Goal: Task Accomplishment & Management: Complete application form

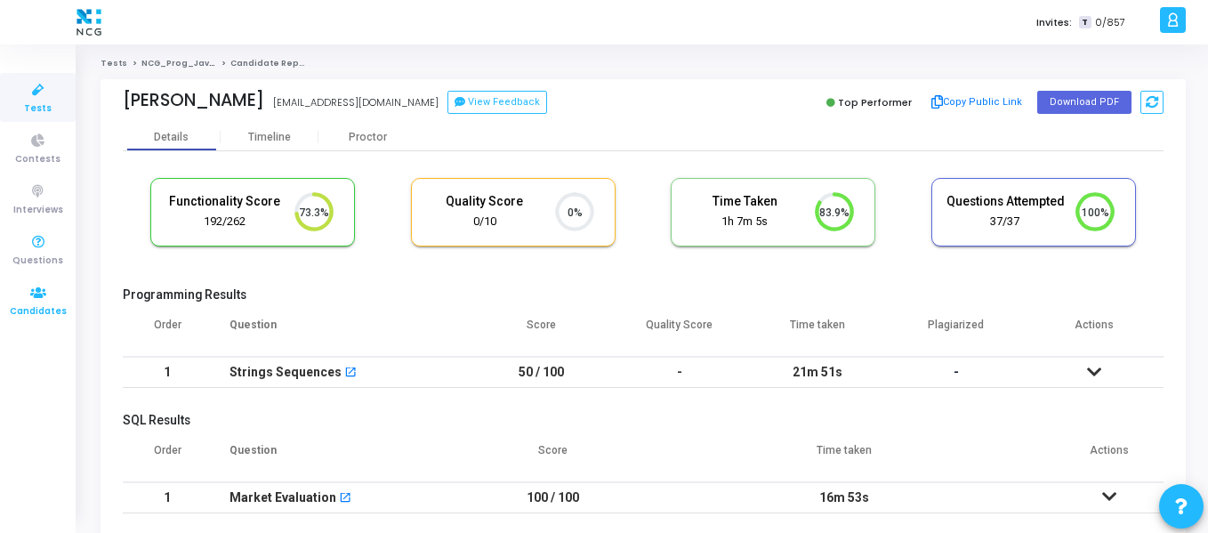
click at [41, 308] on span "Candidates" at bounding box center [38, 311] width 57 height 15
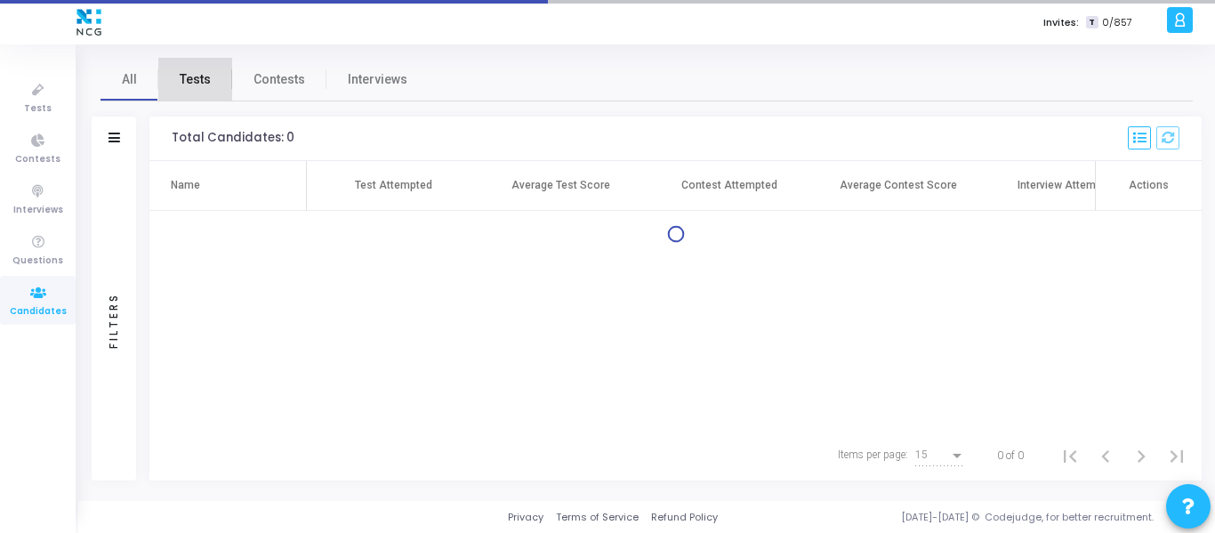
click at [195, 73] on span "Tests" at bounding box center [195, 79] width 31 height 19
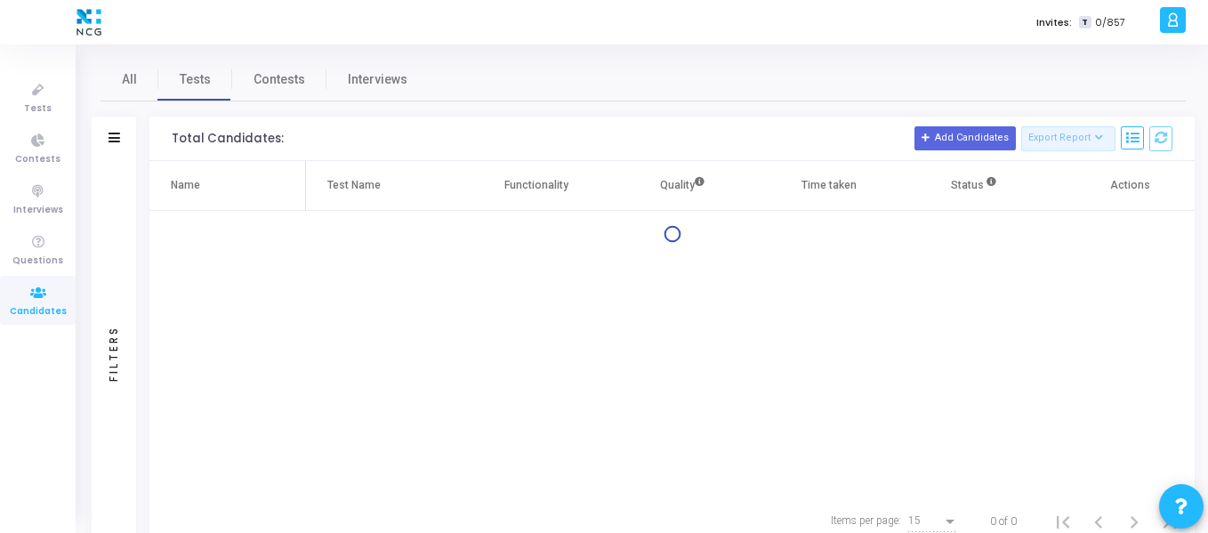
click at [120, 141] on div "Filters" at bounding box center [114, 139] width 44 height 44
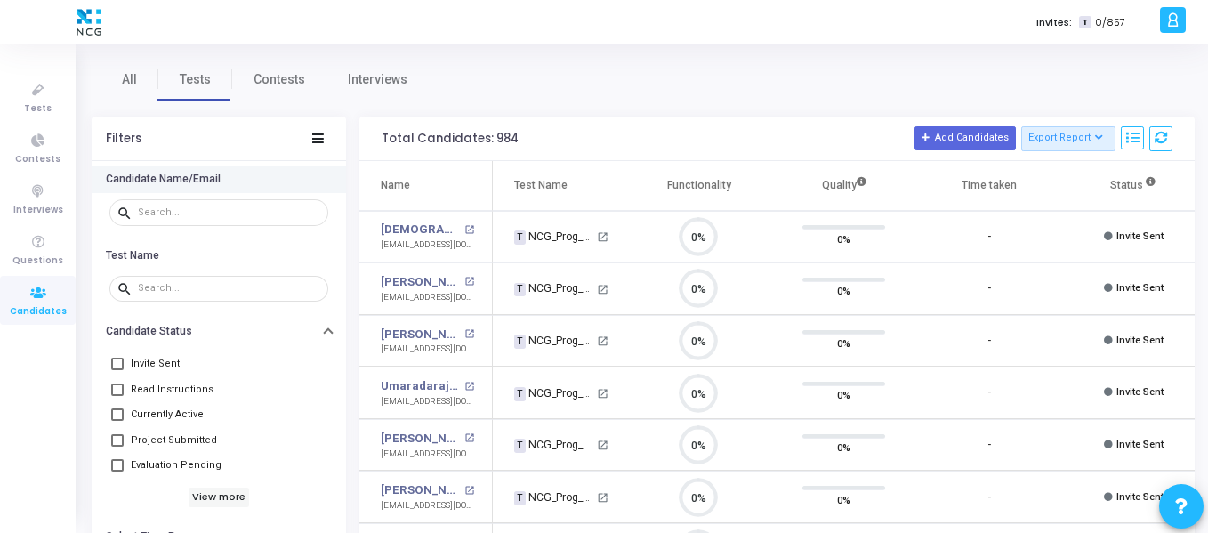
scroll to position [37, 45]
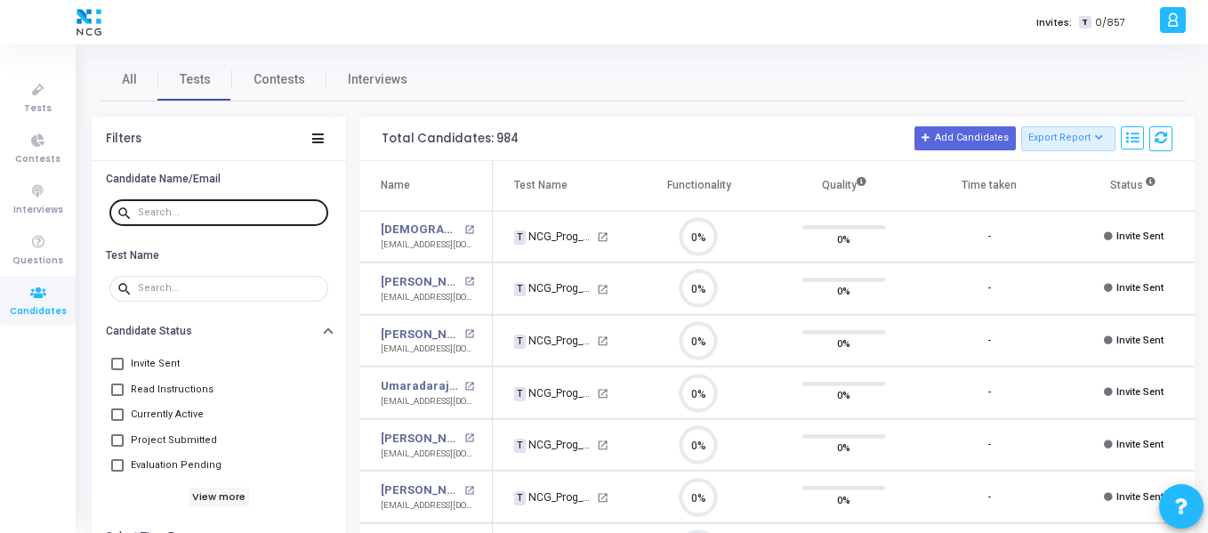
click at [217, 213] on input "text" at bounding box center [229, 212] width 183 height 11
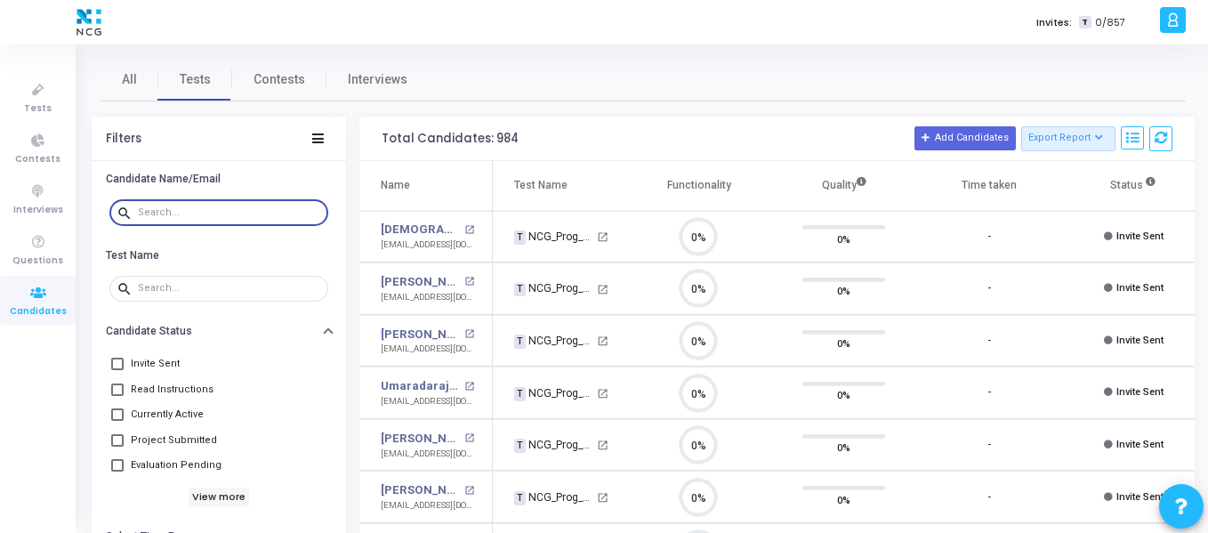
paste input "[EMAIL_ADDRESS][DOMAIN_NAME]"
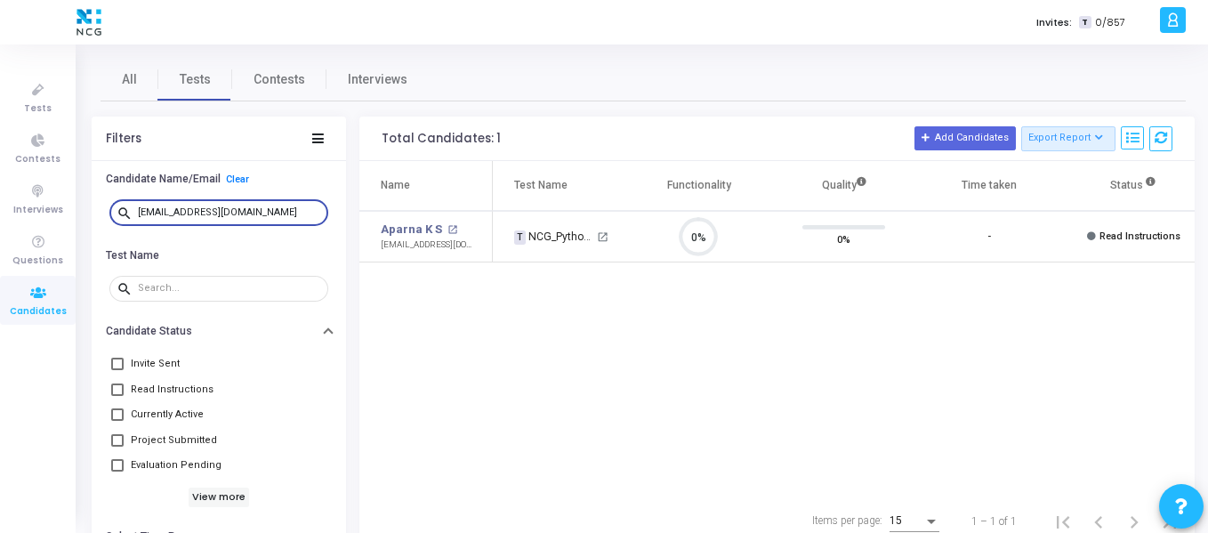
type input "[EMAIL_ADDRESS][DOMAIN_NAME]"
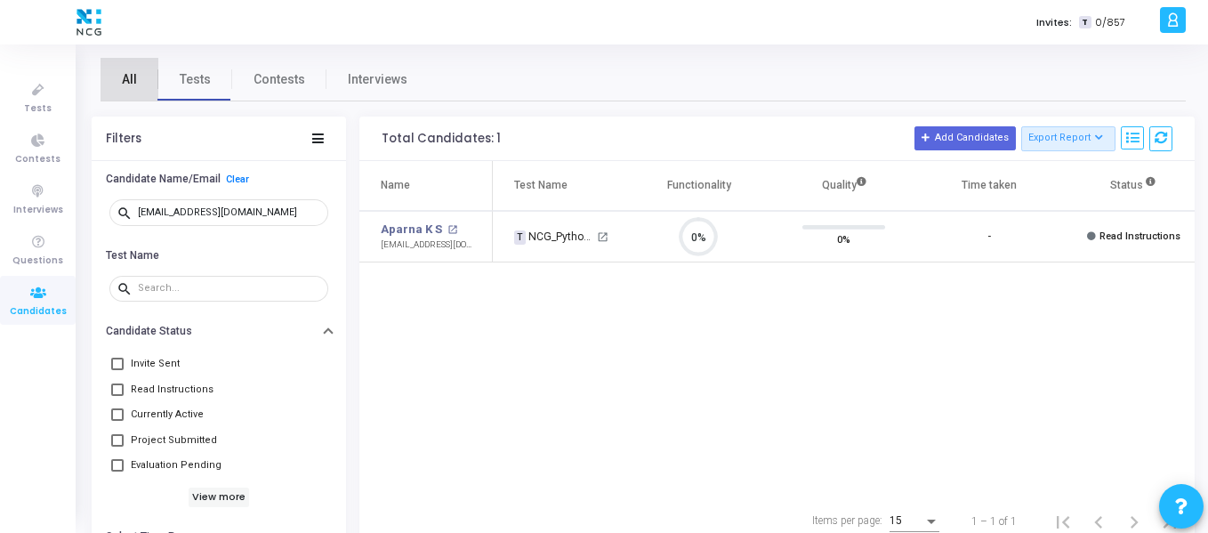
click at [122, 82] on span "All" at bounding box center [129, 79] width 15 height 19
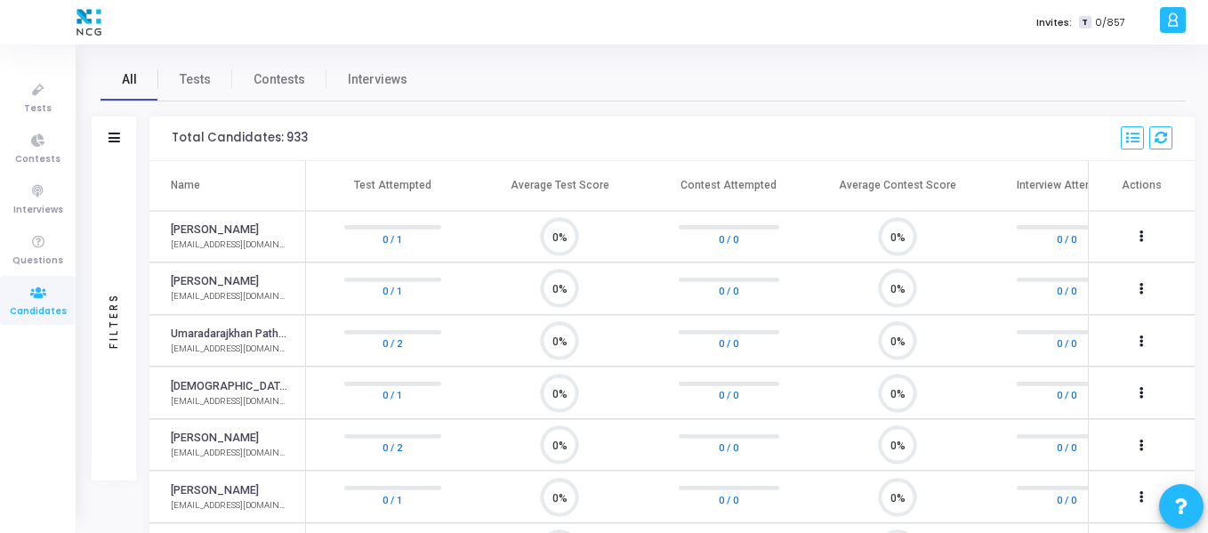
scroll to position [37, 45]
click at [189, 79] on span "Tests" at bounding box center [195, 79] width 31 height 19
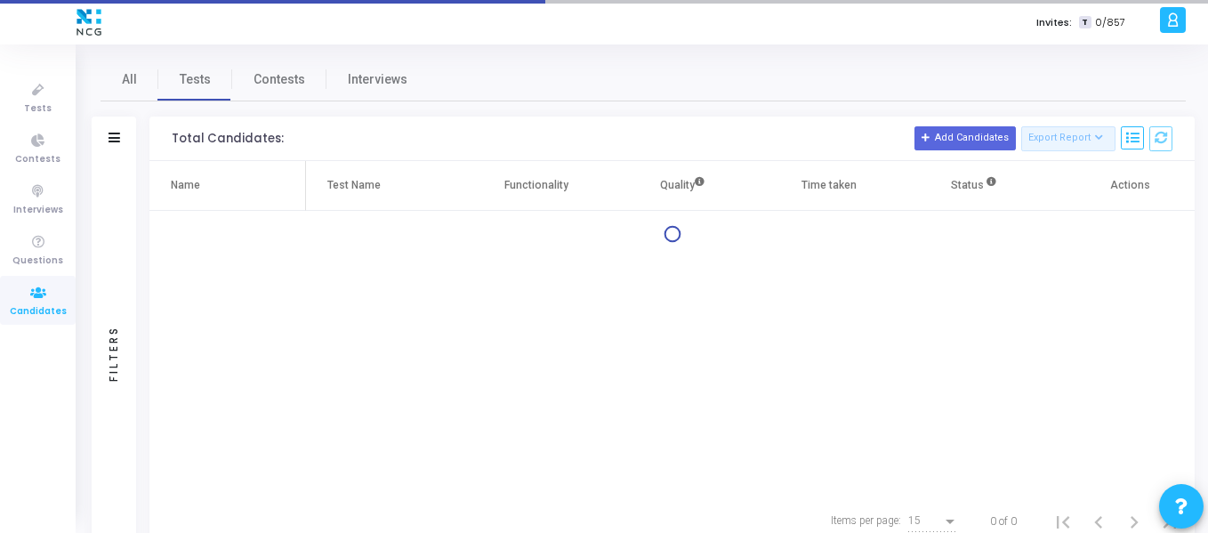
click at [120, 141] on div "Filters" at bounding box center [114, 139] width 44 height 44
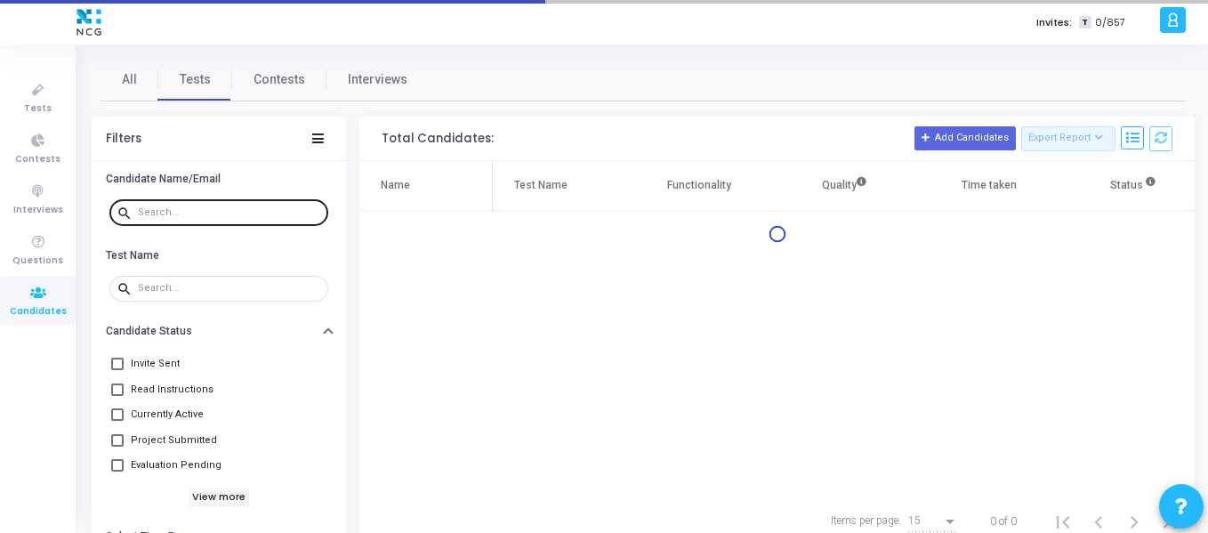
click at [160, 213] on input "text" at bounding box center [229, 212] width 183 height 11
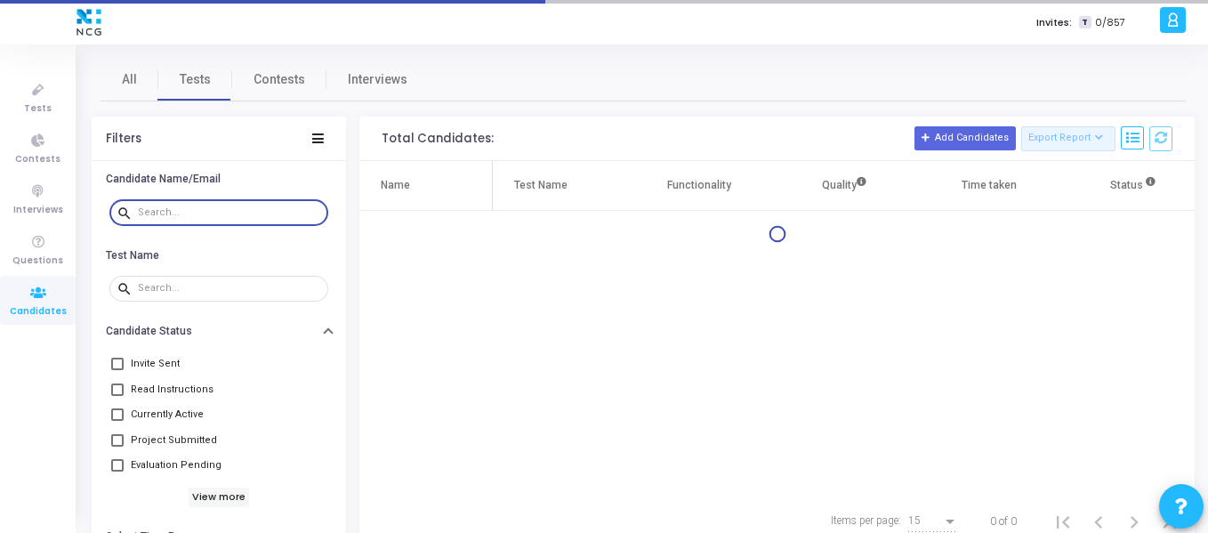
paste input "[EMAIL_ADDRESS][DOMAIN_NAME]"
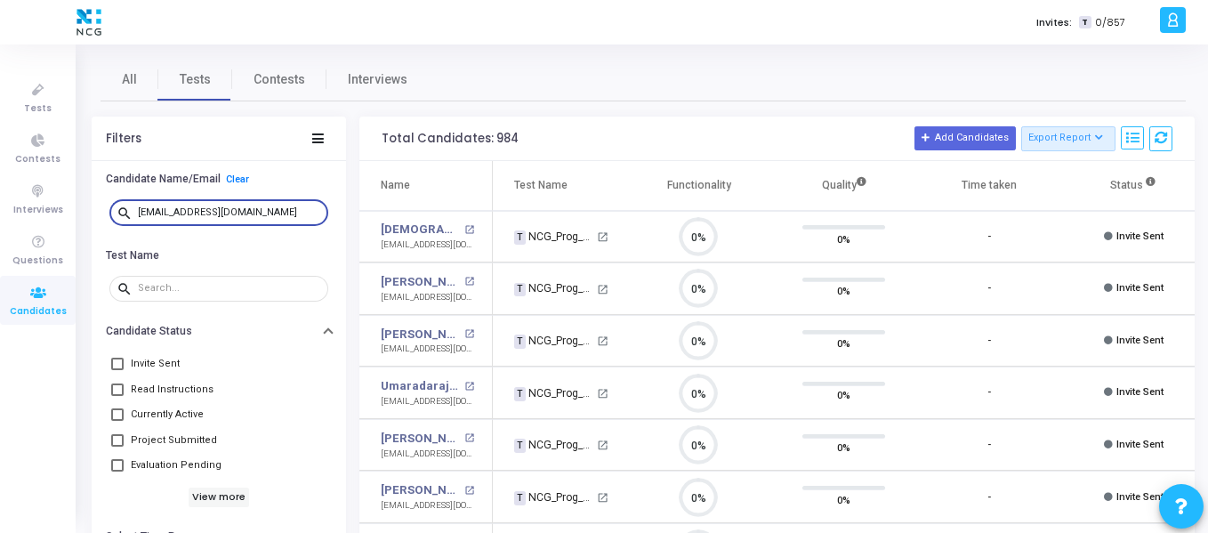
scroll to position [37, 45]
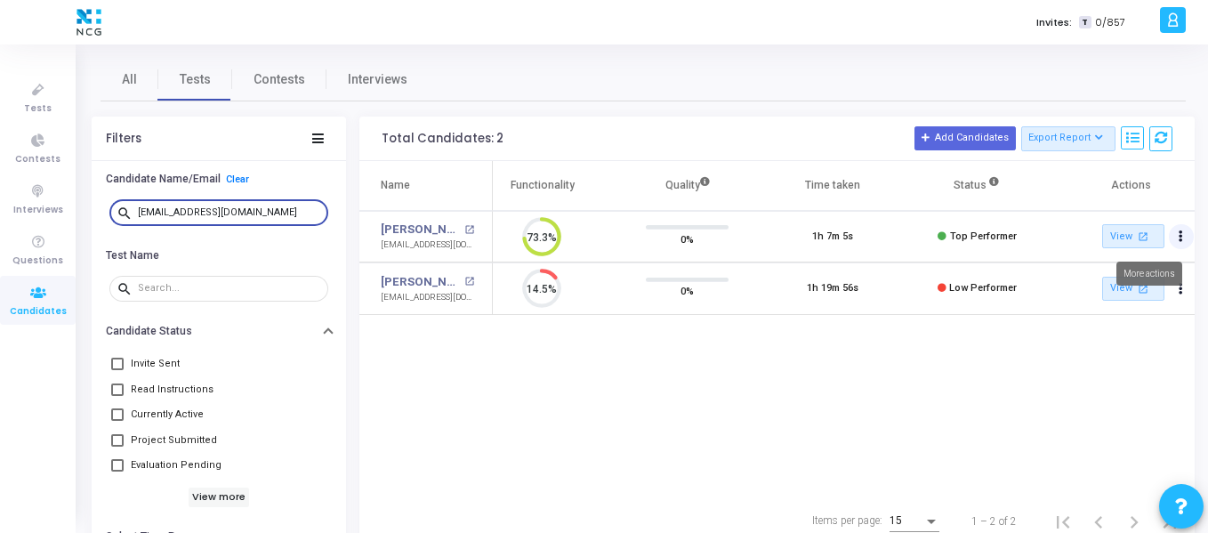
type input "[EMAIL_ADDRESS][DOMAIN_NAME]"
click at [1183, 241] on button "Actions" at bounding box center [1181, 236] width 25 height 25
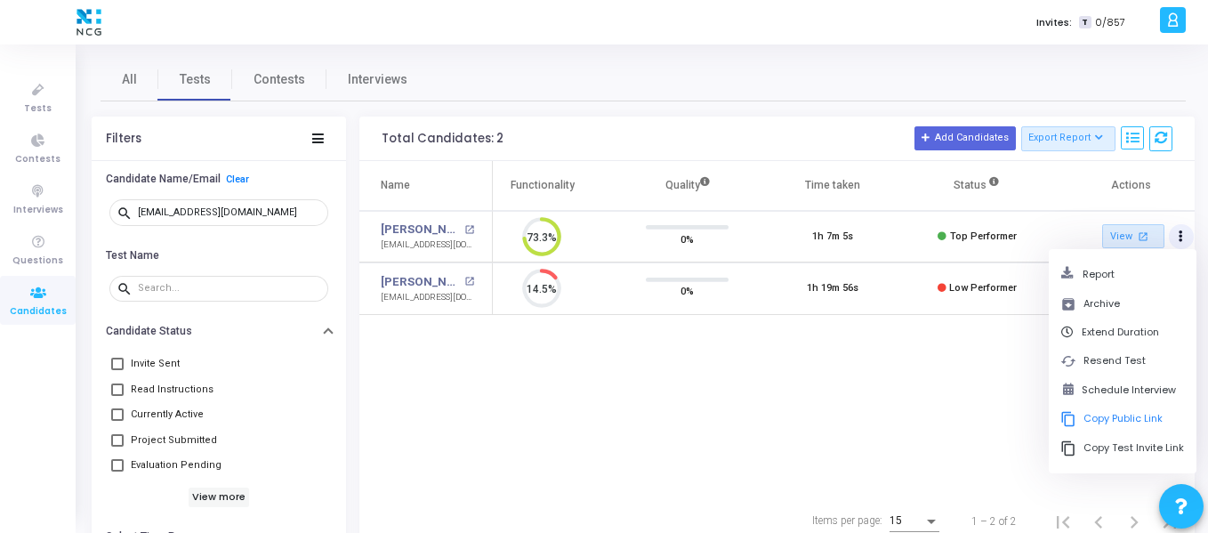
click at [947, 385] on div "Name Test Name Functionality Quality Time taken Status Actions [PERSON_NAME] op…" at bounding box center [777, 328] width 836 height 335
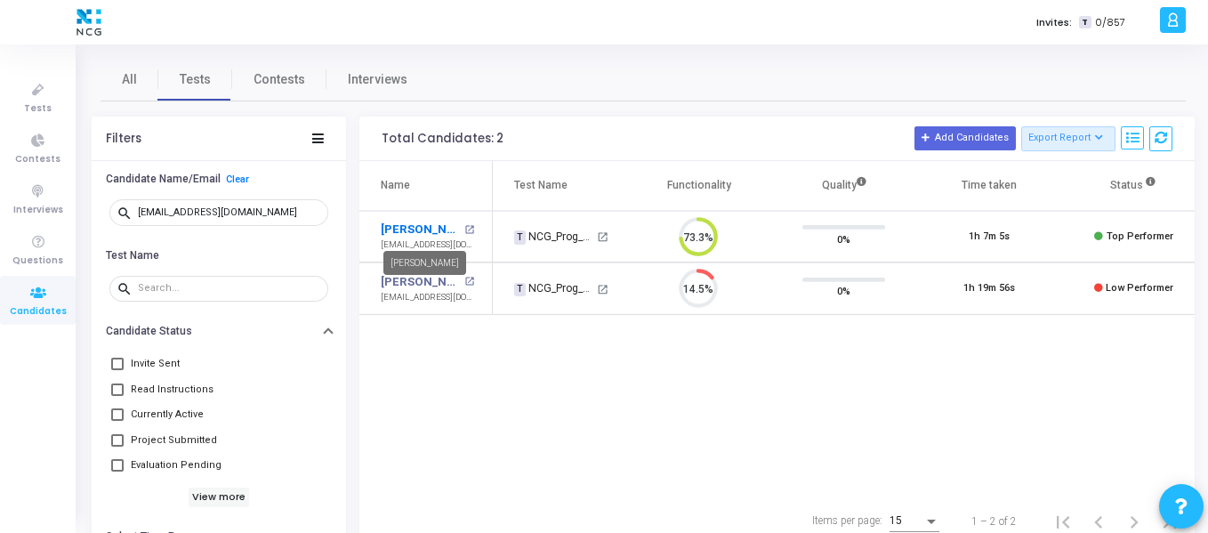
click at [422, 231] on link "[PERSON_NAME]" at bounding box center [420, 230] width 79 height 18
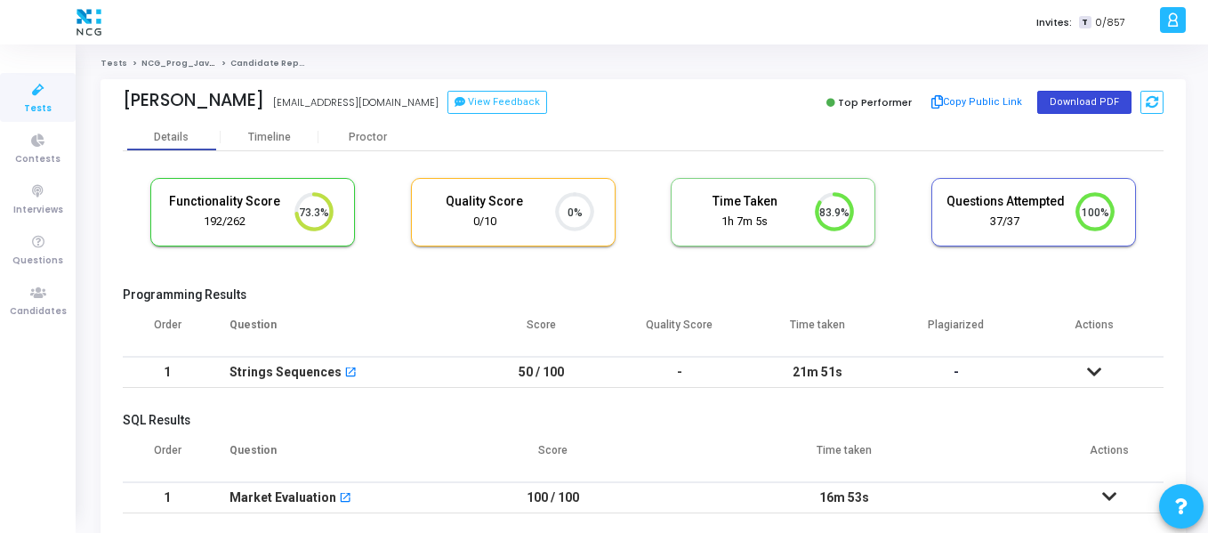
click at [1091, 110] on button "Download PDF" at bounding box center [1085, 102] width 94 height 23
click at [26, 301] on icon at bounding box center [38, 293] width 37 height 22
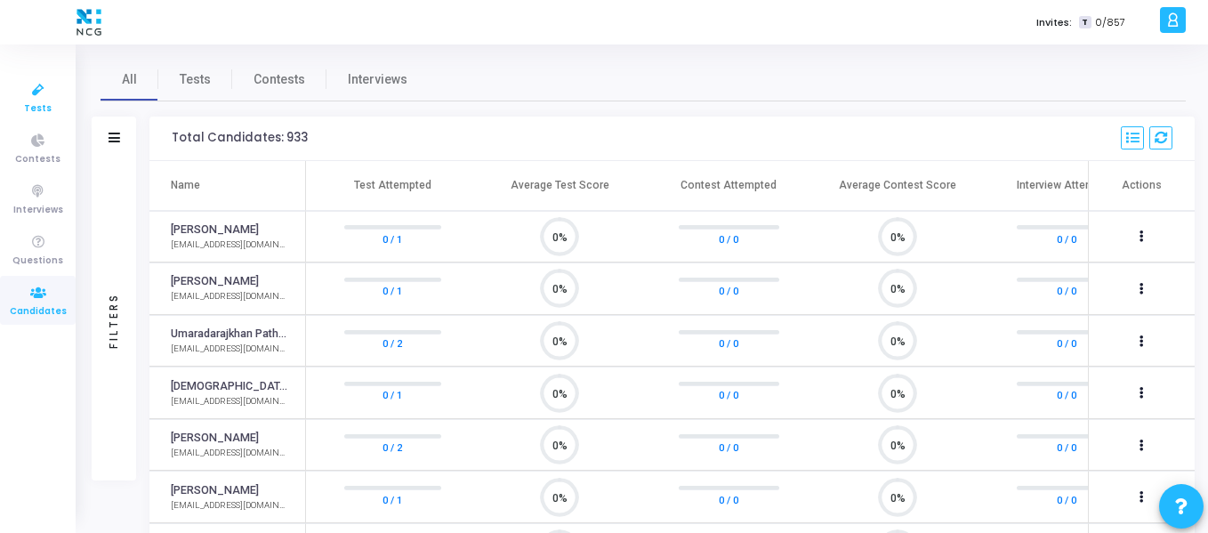
scroll to position [37, 45]
click at [31, 93] on icon at bounding box center [38, 90] width 37 height 22
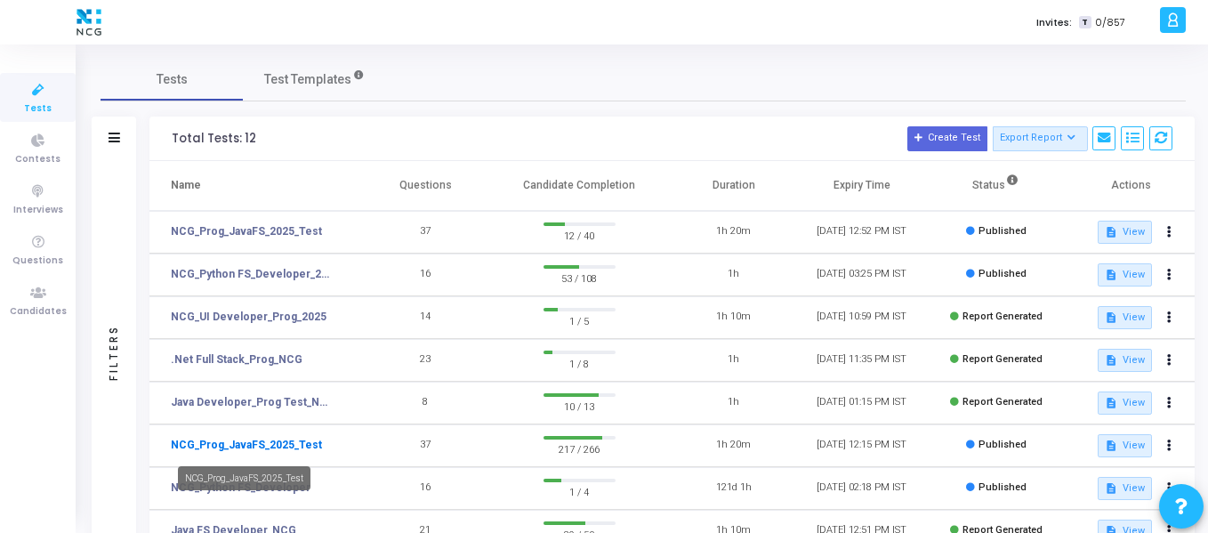
click at [253, 448] on link "NCG_Prog_JavaFS_2025_Test" at bounding box center [246, 445] width 151 height 16
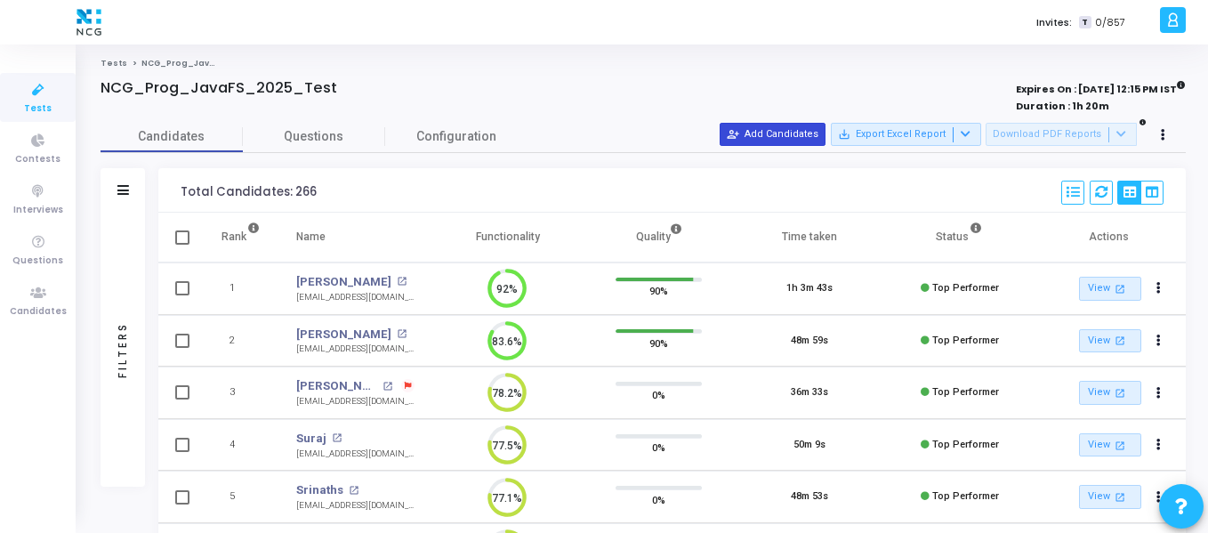
click at [824, 131] on button "person_add_alt Add Candidates" at bounding box center [773, 134] width 106 height 23
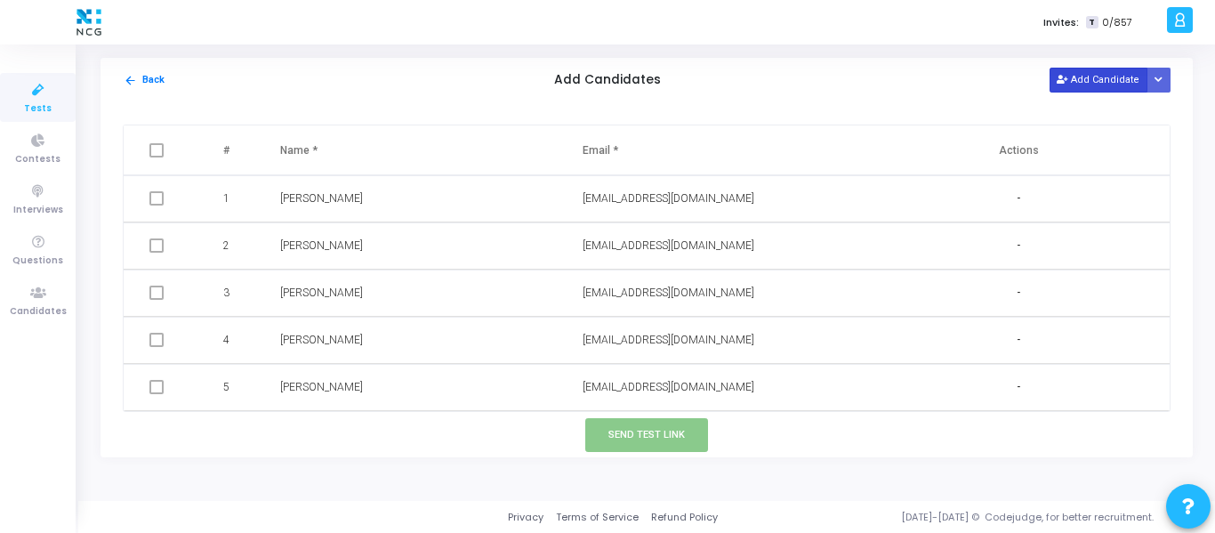
click at [1091, 84] on button "Add Candidate" at bounding box center [1099, 80] width 98 height 24
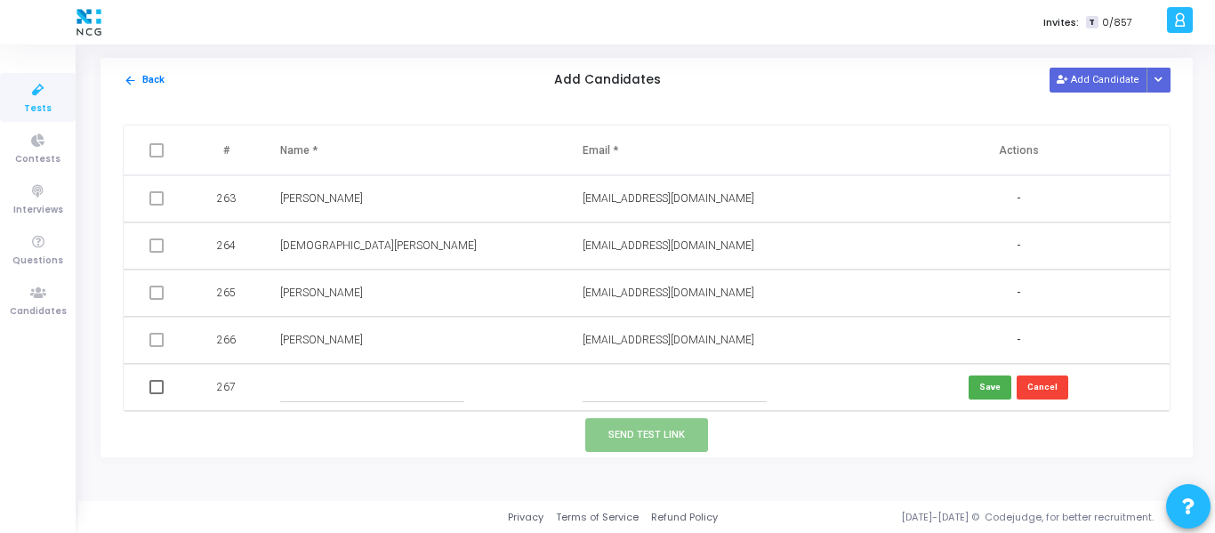
click at [341, 392] on input "text" at bounding box center [372, 387] width 184 height 29
paste input "tabitha7dgmailcom"
type input "tabitha7dgmailcom"
drag, startPoint x: 374, startPoint y: 384, endPoint x: 256, endPoint y: 386, distance: 117.5
click at [256, 386] on tr "267 tabitha7dgmailcom Save Cancel" at bounding box center [647, 387] width 1046 height 47
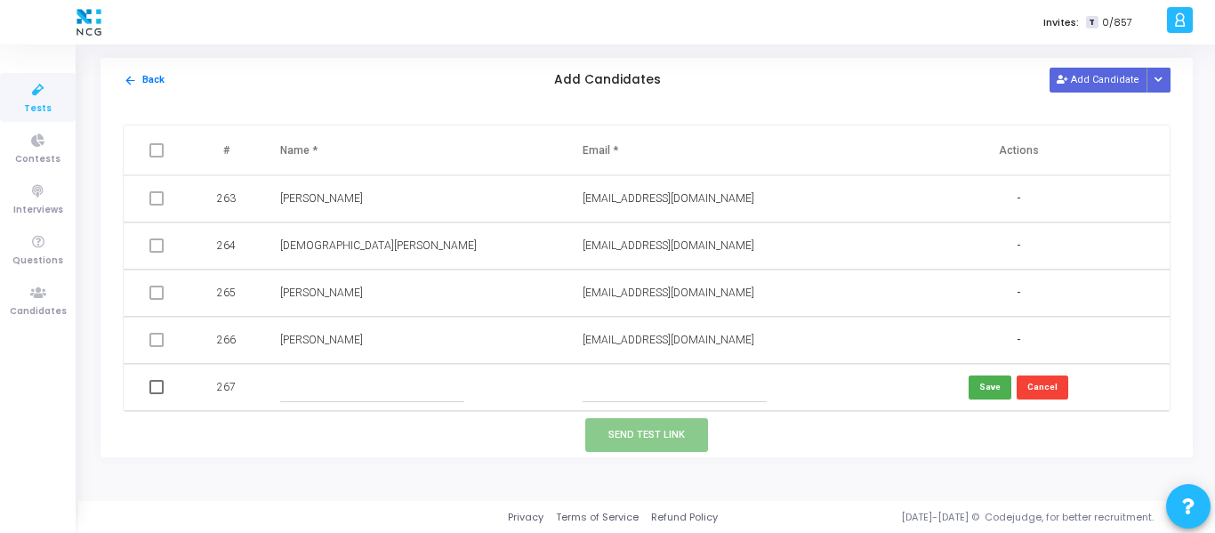
click at [606, 393] on input "text" at bounding box center [675, 387] width 184 height 29
paste input "[EMAIL_ADDRESS][DOMAIN_NAME]"
type input "[EMAIL_ADDRESS][DOMAIN_NAME]"
click at [390, 388] on input "text" at bounding box center [372, 387] width 184 height 29
paste input "Thabitha"
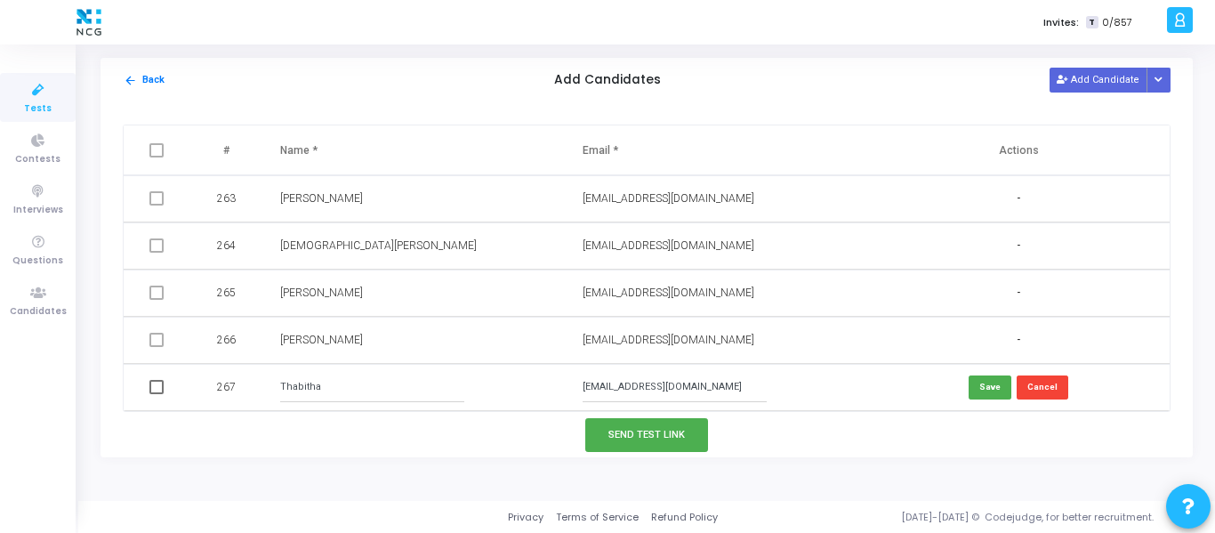
type input "Thabitha"
click at [157, 391] on span at bounding box center [156, 387] width 14 height 14
click at [157, 394] on input "checkbox" at bounding box center [156, 394] width 1 height 1
checkbox input "true"
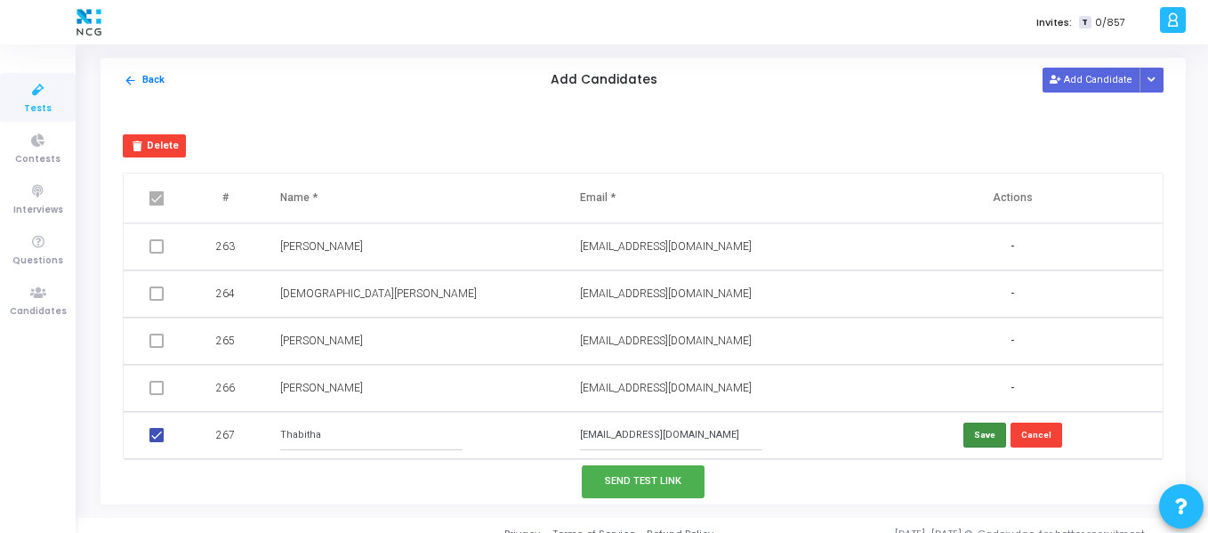
click at [971, 440] on button "Save" at bounding box center [985, 435] width 43 height 24
click at [1076, 90] on button "Add Candidate" at bounding box center [1092, 80] width 98 height 24
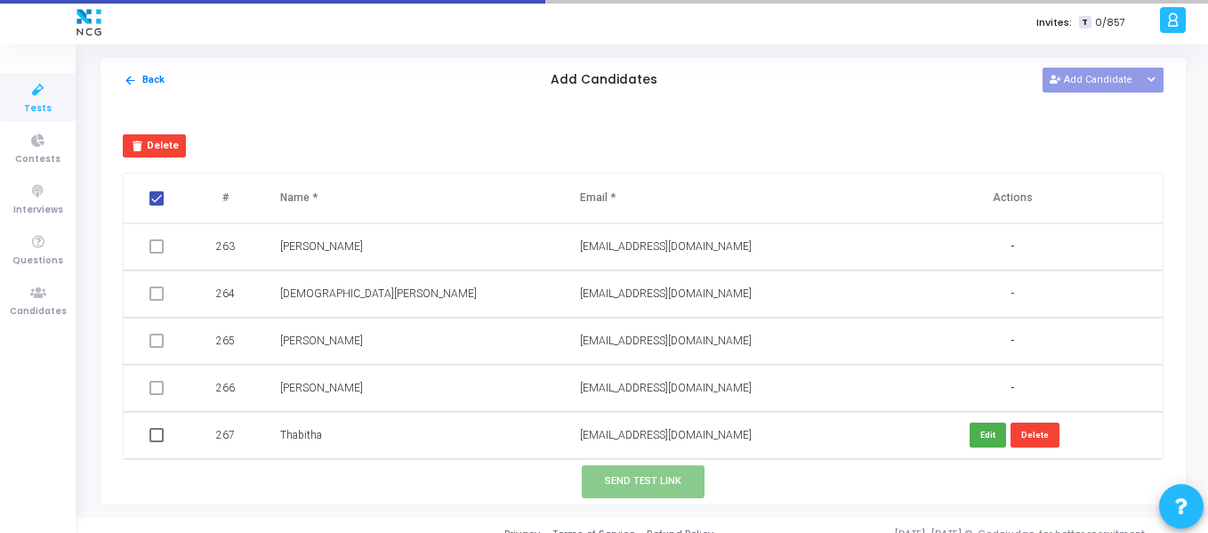
checkbox input "false"
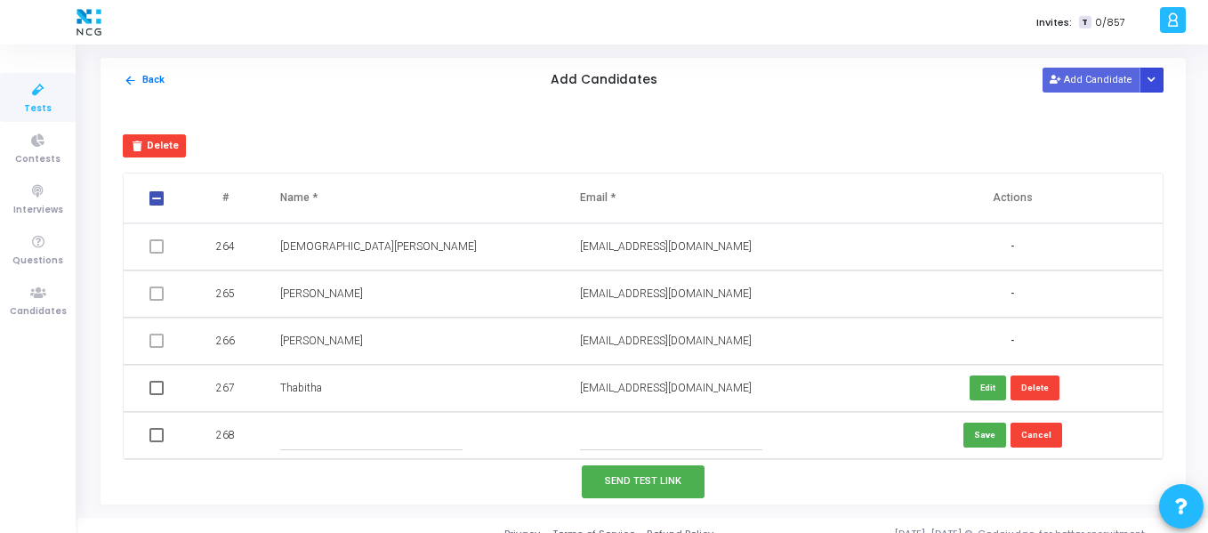
click at [1146, 72] on button "Button group with nested dropdown" at bounding box center [1152, 80] width 25 height 24
click at [1126, 105] on button "Upload Candidate List" at bounding box center [1095, 114] width 136 height 24
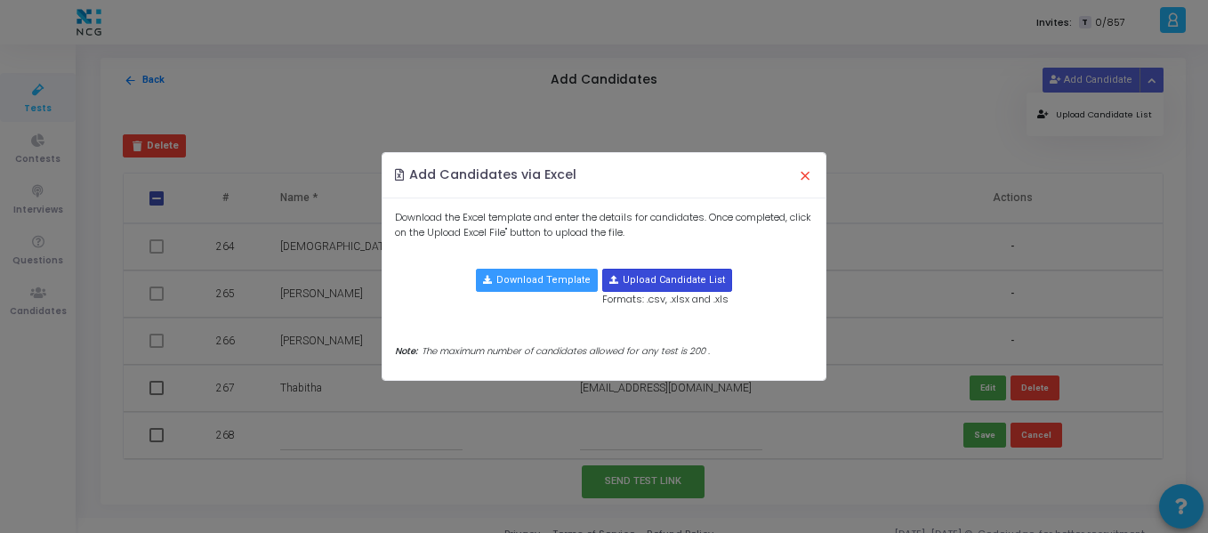
click at [709, 281] on input "file" at bounding box center [667, 280] width 128 height 21
click at [549, 282] on button "Download Template" at bounding box center [537, 280] width 122 height 23
click at [805, 178] on button "×" at bounding box center [805, 175] width 37 height 39
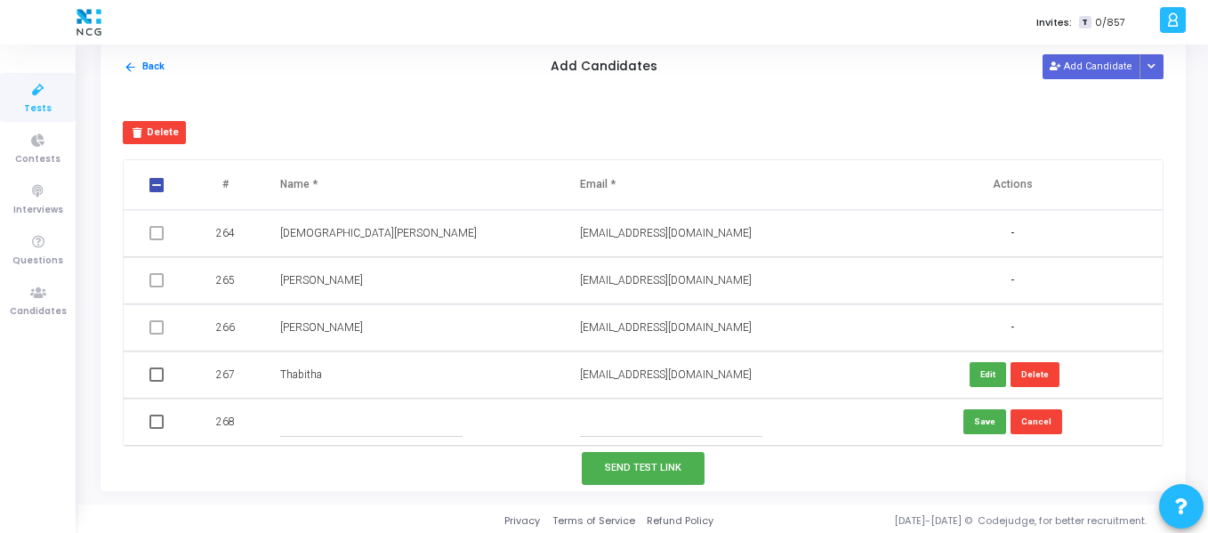
scroll to position [17, 0]
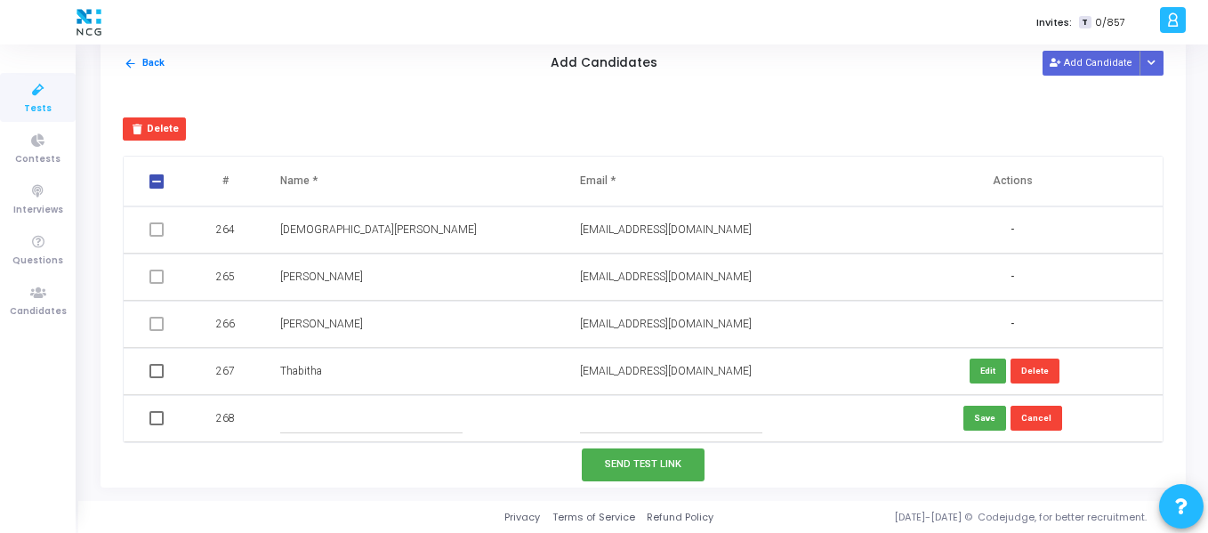
click at [316, 416] on input "text" at bounding box center [371, 418] width 182 height 29
paste input "[PERSON_NAME] N"
type input "[PERSON_NAME] N"
click at [615, 415] on input "text" at bounding box center [671, 418] width 182 height 29
paste input "[EMAIL_ADDRESS][DOMAIN_NAME]"
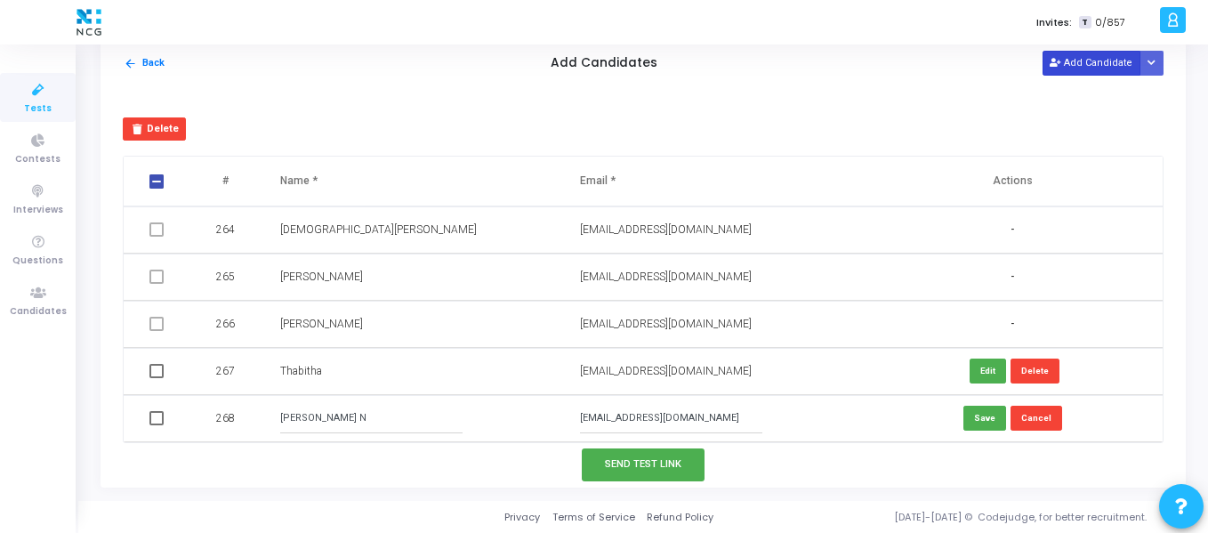
type input "[EMAIL_ADDRESS][DOMAIN_NAME]"
click at [1088, 67] on button "Add Candidate" at bounding box center [1092, 63] width 98 height 24
click at [973, 422] on button "Save" at bounding box center [985, 418] width 43 height 24
click at [1073, 68] on button "Add Candidate" at bounding box center [1092, 63] width 98 height 24
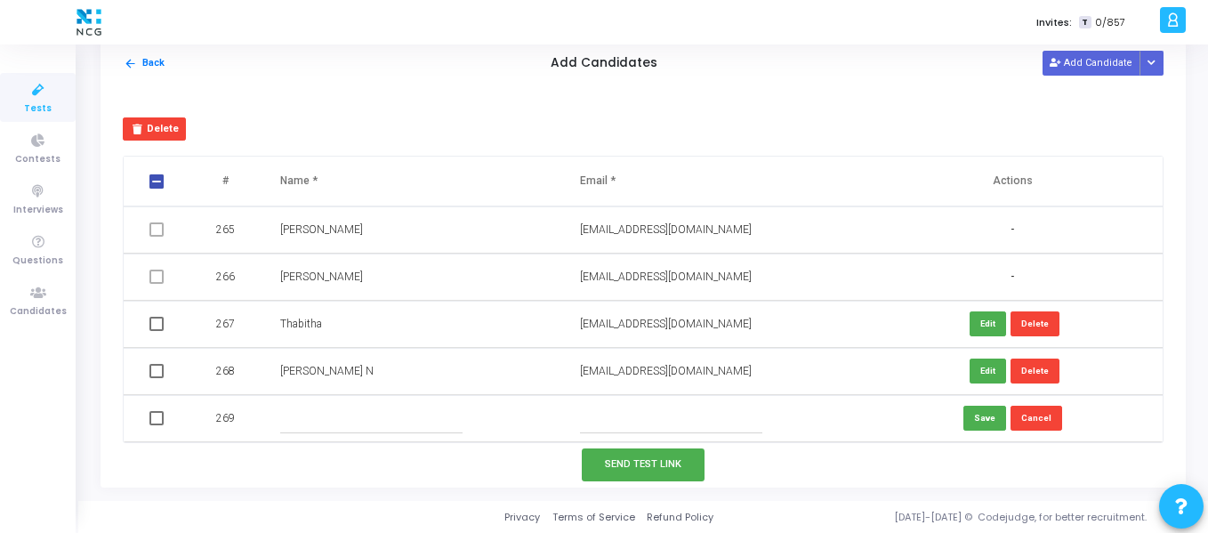
click at [327, 424] on input "text" at bounding box center [371, 418] width 182 height 29
paste input "[PERSON_NAME]"
type input "[PERSON_NAME]"
click at [711, 429] on input "text" at bounding box center [671, 418] width 182 height 29
paste input "[EMAIL_ADDRESS][DOMAIN_NAME]"
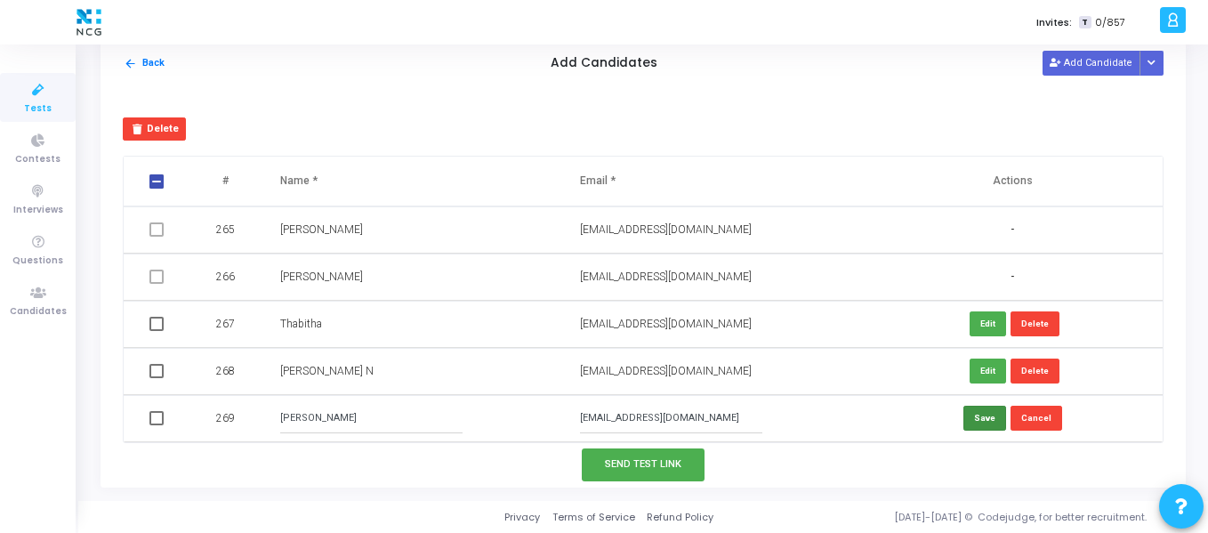
type input "[EMAIL_ADDRESS][DOMAIN_NAME]"
click at [976, 417] on button "Save" at bounding box center [985, 418] width 43 height 24
click at [1091, 64] on button "Add Candidate" at bounding box center [1092, 63] width 98 height 24
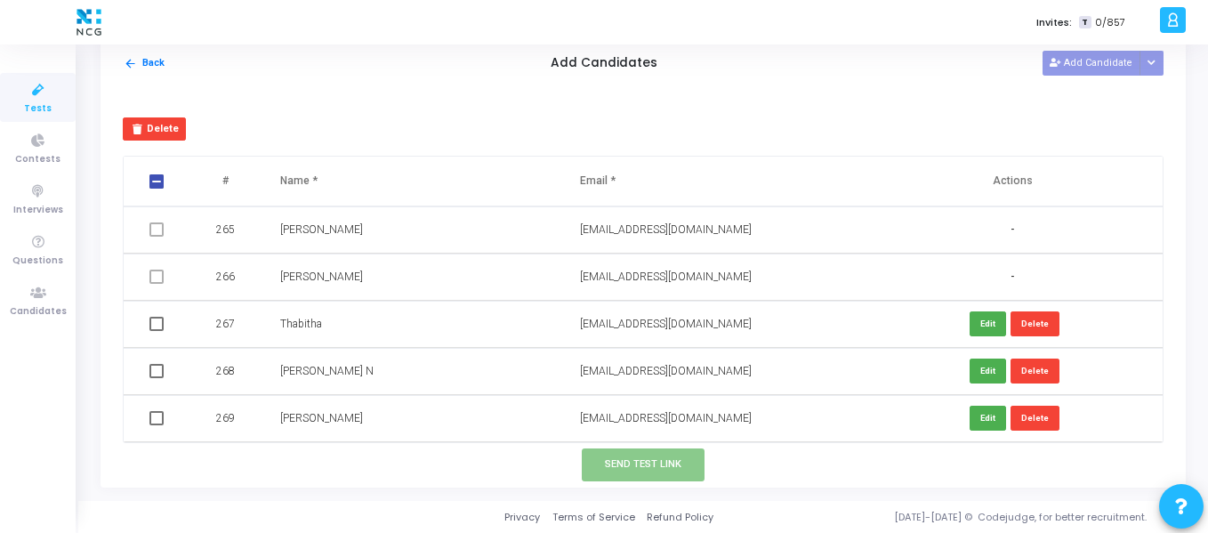
scroll to position [12497, 0]
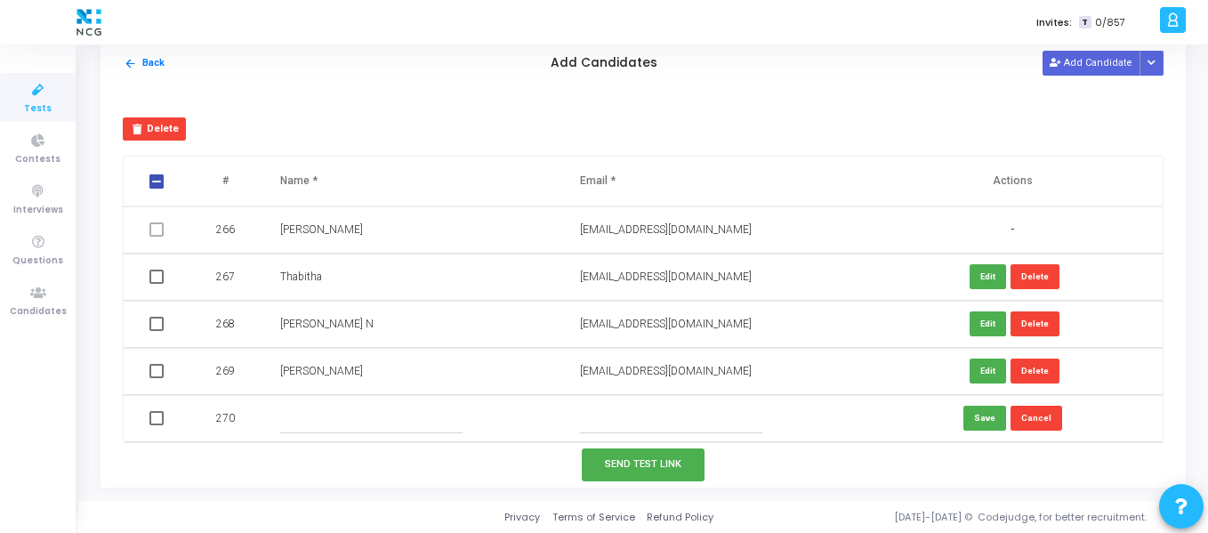
click at [313, 431] on input "text" at bounding box center [371, 418] width 182 height 29
paste input "[PERSON_NAME]"
type input "[PERSON_NAME]"
click at [604, 408] on input "text" at bounding box center [671, 418] width 182 height 29
paste input "[EMAIL_ADDRESS][DOMAIN_NAME]"
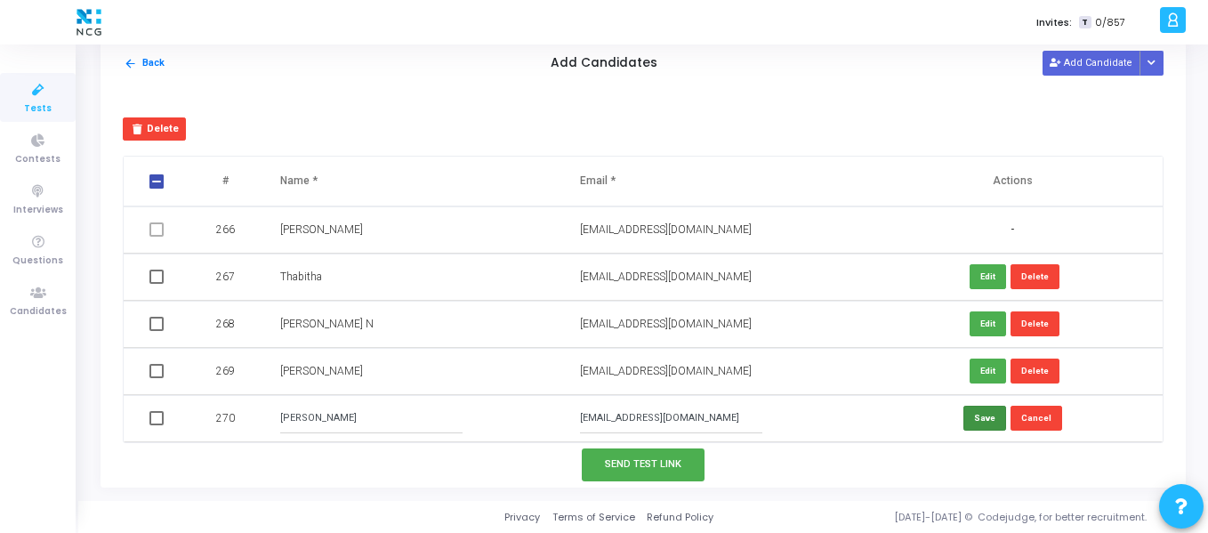
type input "[EMAIL_ADDRESS][DOMAIN_NAME]"
click at [980, 419] on button "Save" at bounding box center [985, 418] width 43 height 24
click at [1114, 62] on button "Add Candidate" at bounding box center [1092, 63] width 98 height 24
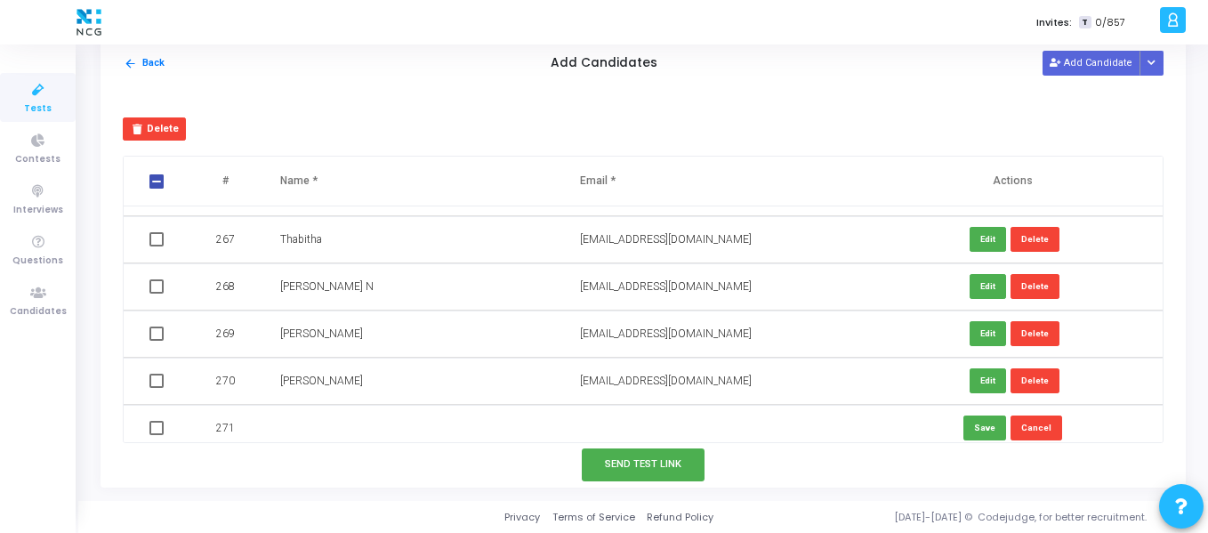
scroll to position [12545, 0]
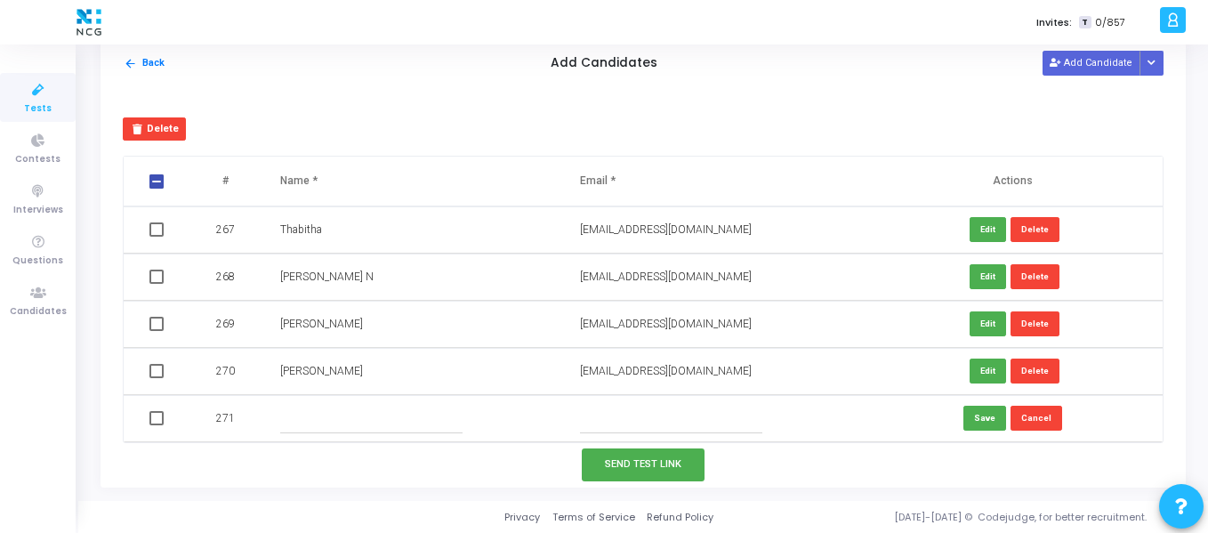
click at [305, 418] on input "text" at bounding box center [371, 418] width 182 height 29
paste input "[PERSON_NAME]"
type input "[PERSON_NAME]"
click at [642, 408] on input "text" at bounding box center [671, 418] width 182 height 29
paste input "[EMAIL_ADDRESS][DOMAIN_NAME]"
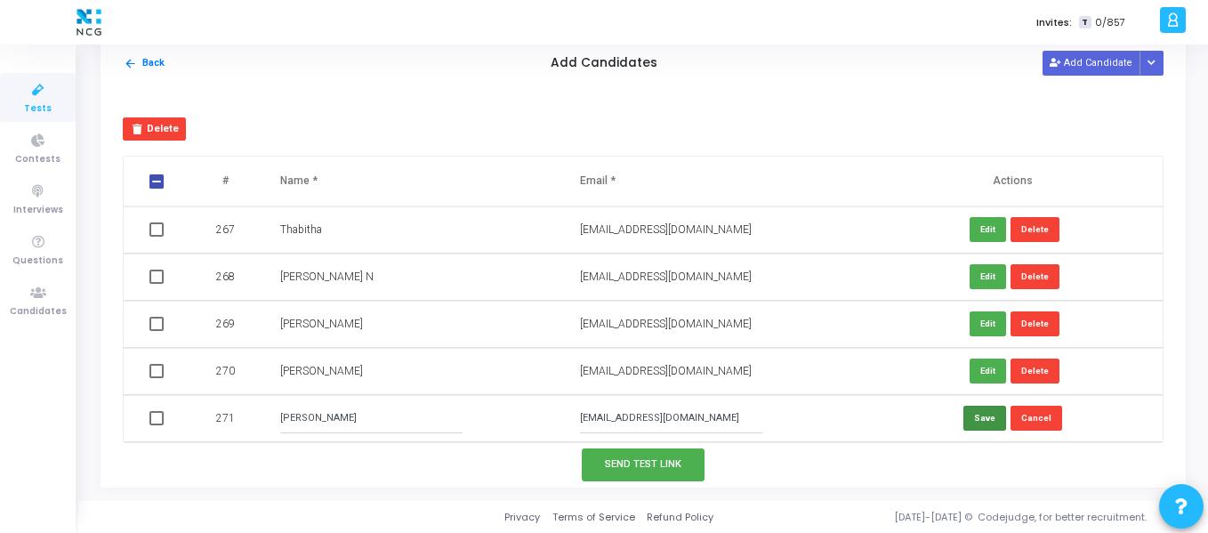
type input "[EMAIL_ADDRESS][DOMAIN_NAME]"
click at [984, 426] on button "Save" at bounding box center [985, 418] width 43 height 24
click at [1115, 62] on button "Add Candidate" at bounding box center [1092, 63] width 98 height 24
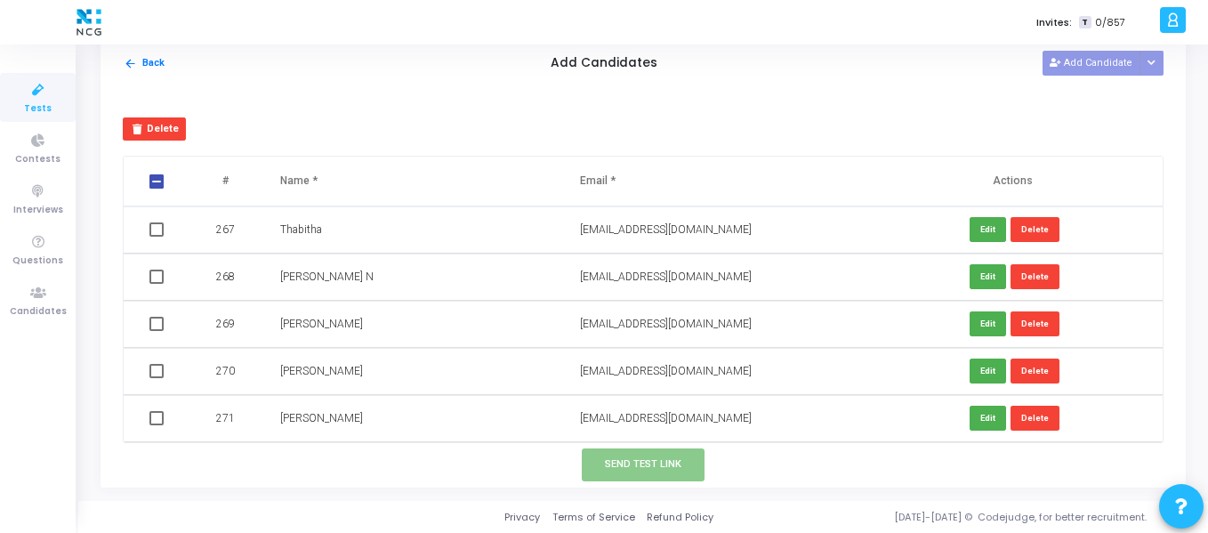
scroll to position [12592, 0]
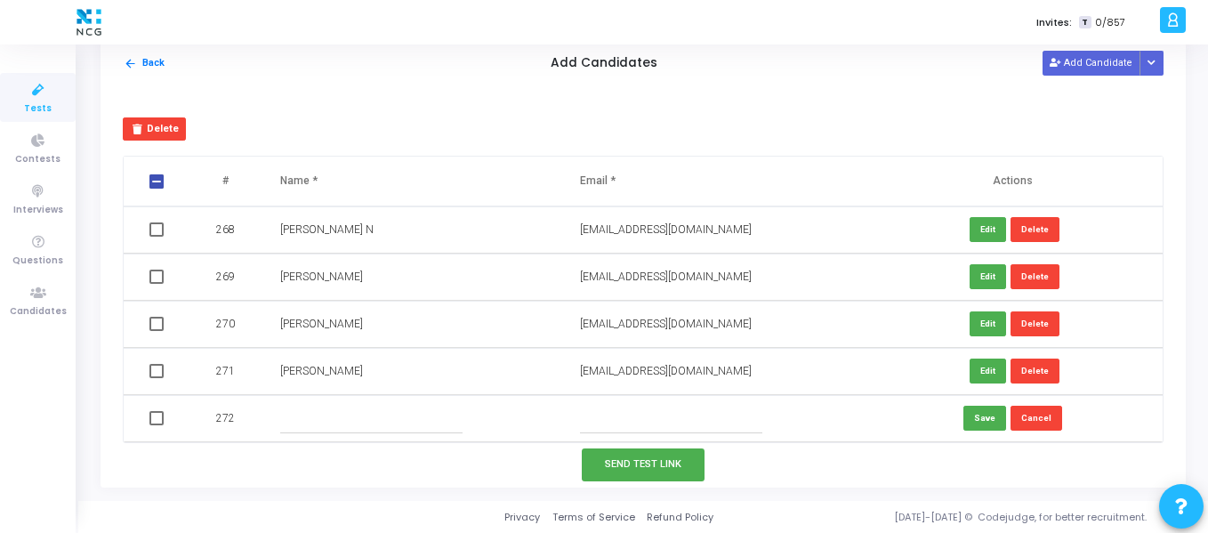
click at [325, 416] on input "text" at bounding box center [371, 418] width 182 height 29
paste input "Sagar P"
type input "Sagar P"
click at [666, 414] on input "text" at bounding box center [671, 418] width 182 height 29
paste input "[EMAIL_ADDRESS][DOMAIN_NAME]"
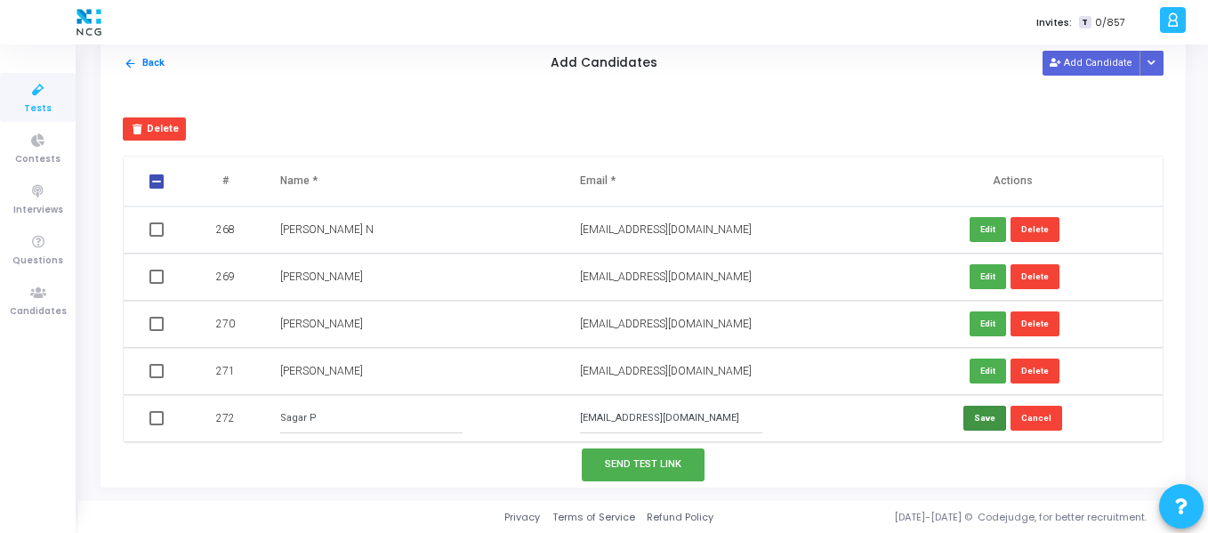
type input "[EMAIL_ADDRESS][DOMAIN_NAME]"
click at [982, 416] on button "Save" at bounding box center [985, 418] width 43 height 24
click at [160, 419] on span at bounding box center [156, 418] width 14 height 14
click at [157, 425] on input "checkbox" at bounding box center [156, 425] width 1 height 1
checkbox input "true"
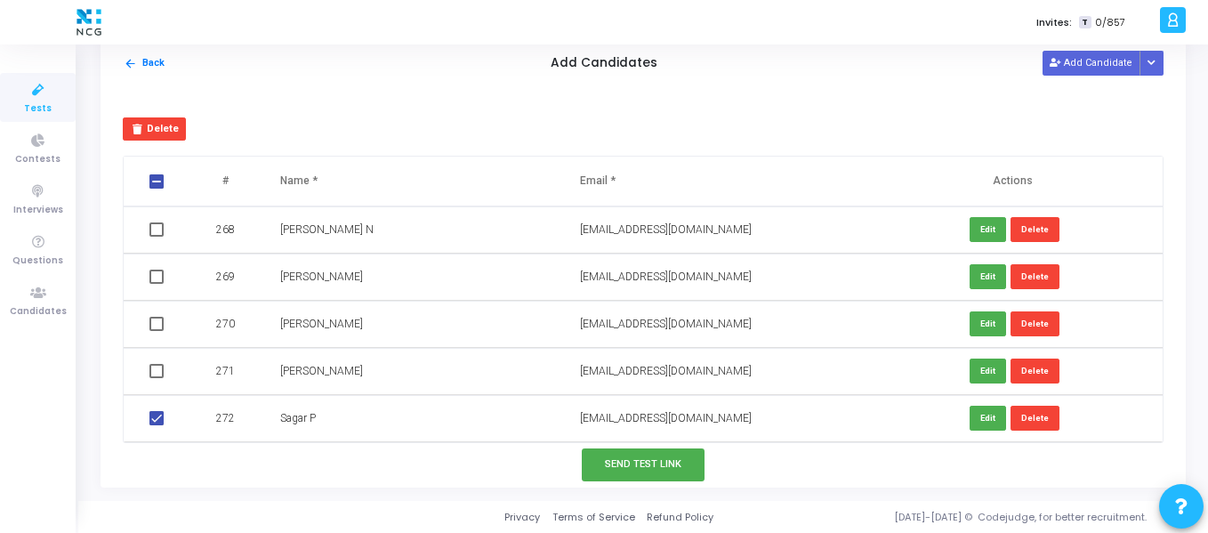
click at [157, 370] on span at bounding box center [156, 371] width 14 height 14
click at [157, 378] on input "checkbox" at bounding box center [156, 378] width 1 height 1
checkbox input "true"
click at [157, 327] on span at bounding box center [156, 324] width 14 height 14
click at [157, 331] on input "checkbox" at bounding box center [156, 331] width 1 height 1
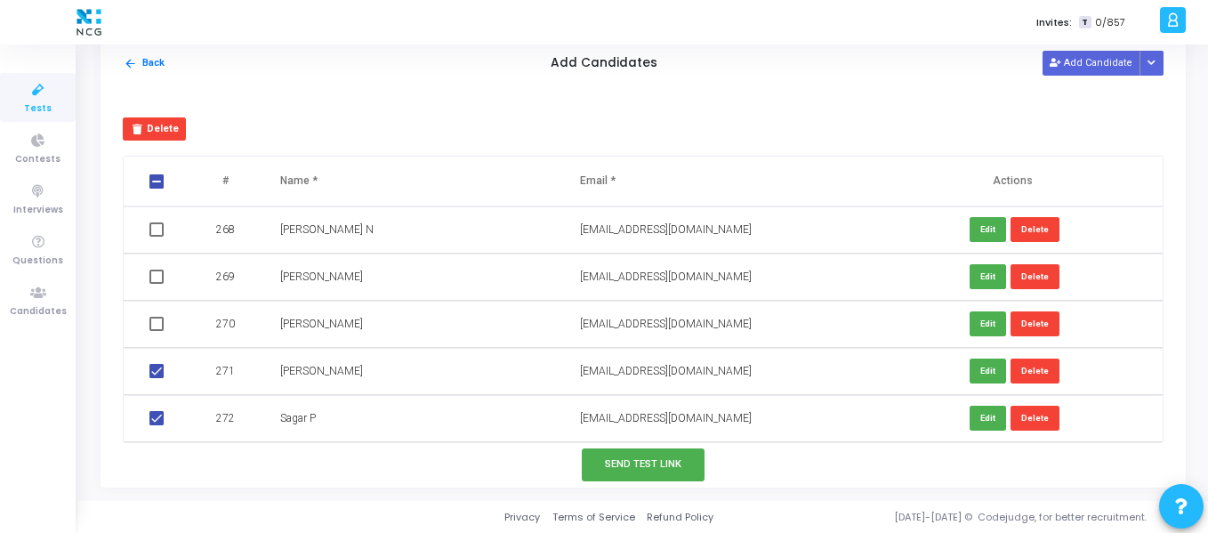
checkbox input "true"
click at [160, 277] on span at bounding box center [156, 277] width 14 height 14
click at [157, 284] on input "checkbox" at bounding box center [156, 284] width 1 height 1
checkbox input "true"
click at [155, 230] on span at bounding box center [156, 229] width 14 height 14
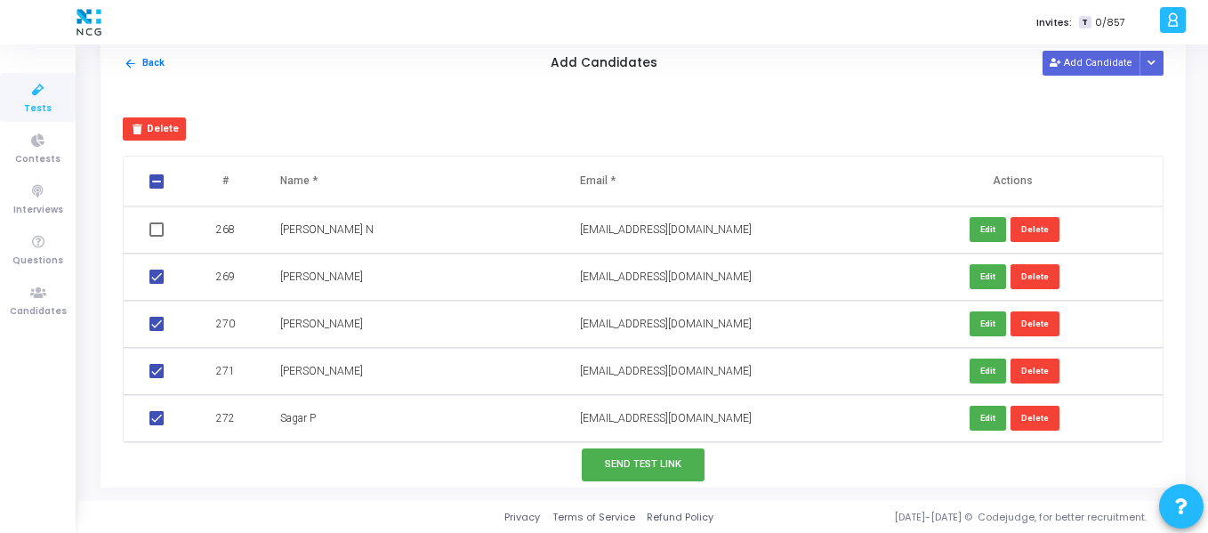
click at [156, 237] on input "checkbox" at bounding box center [156, 237] width 1 height 1
checkbox input "true"
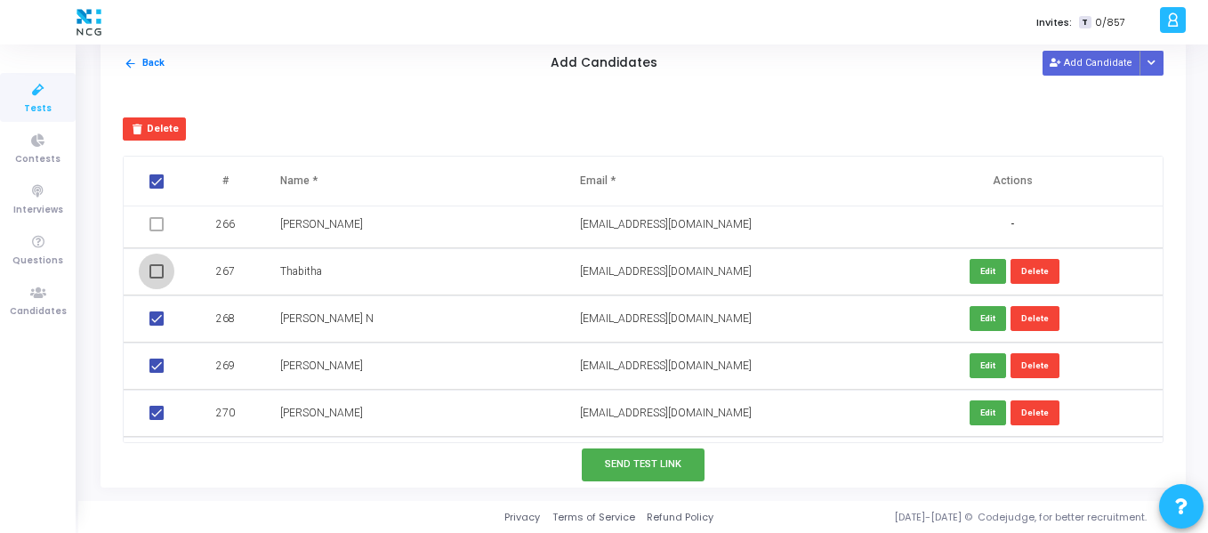
click at [160, 271] on span at bounding box center [156, 271] width 14 height 14
click at [157, 279] on input "checkbox" at bounding box center [156, 279] width 1 height 1
checkbox input "true"
checkbox input "false"
click at [655, 464] on button "Send Test Link" at bounding box center [643, 464] width 123 height 33
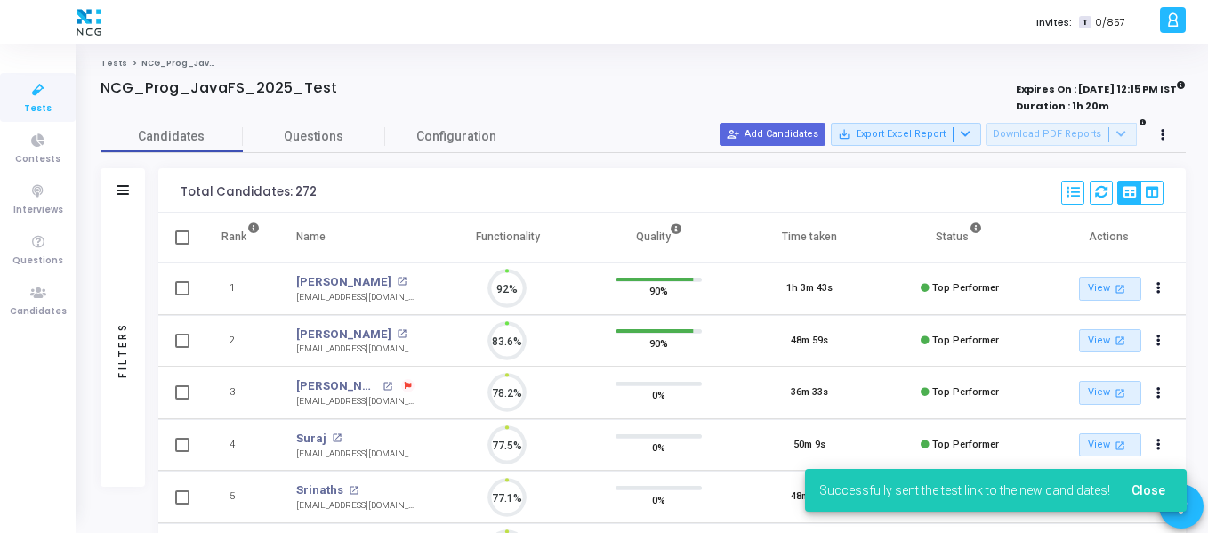
scroll to position [37, 45]
